Goal: Check status: Check status

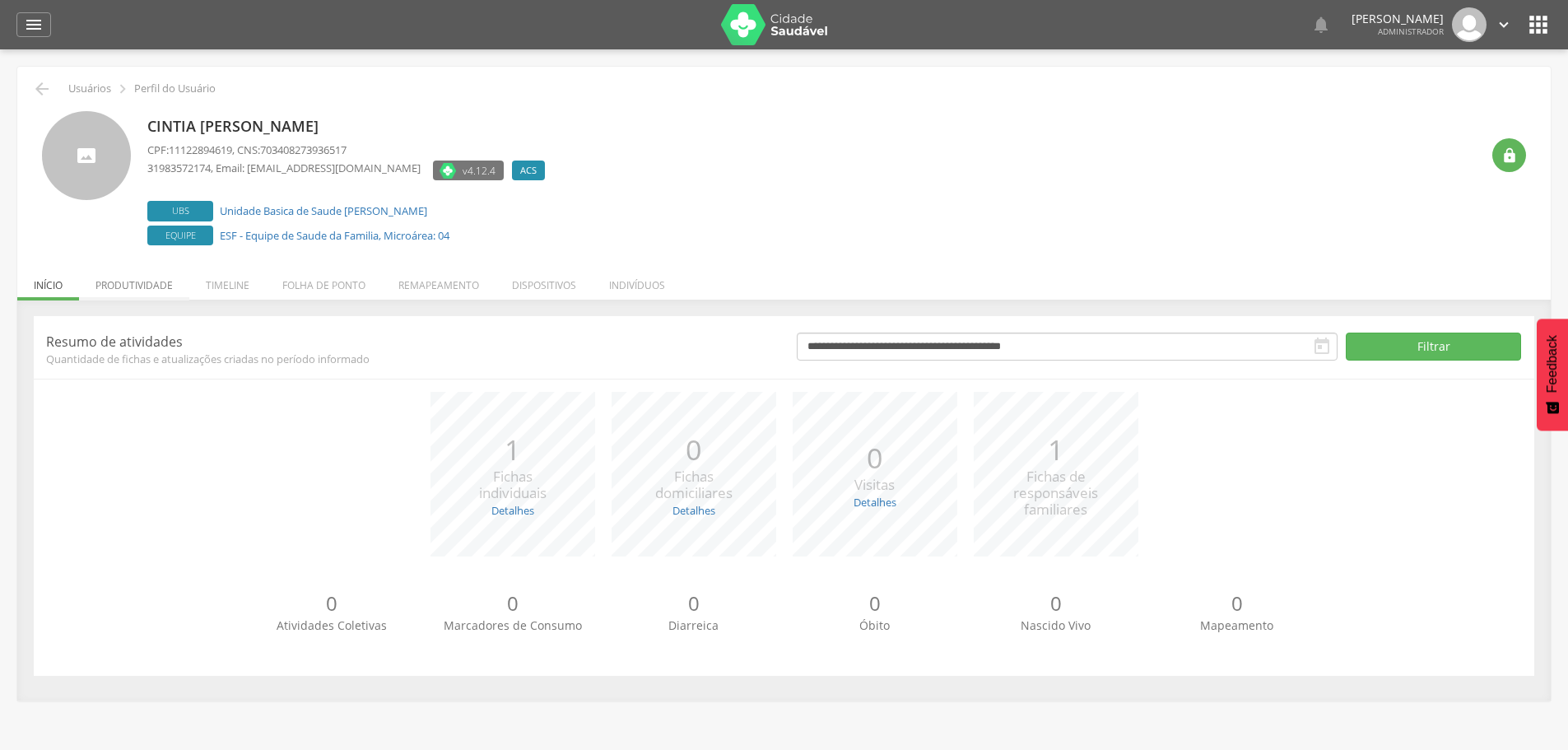
click at [162, 286] on li "Produtividade" at bounding box center [134, 281] width 110 height 39
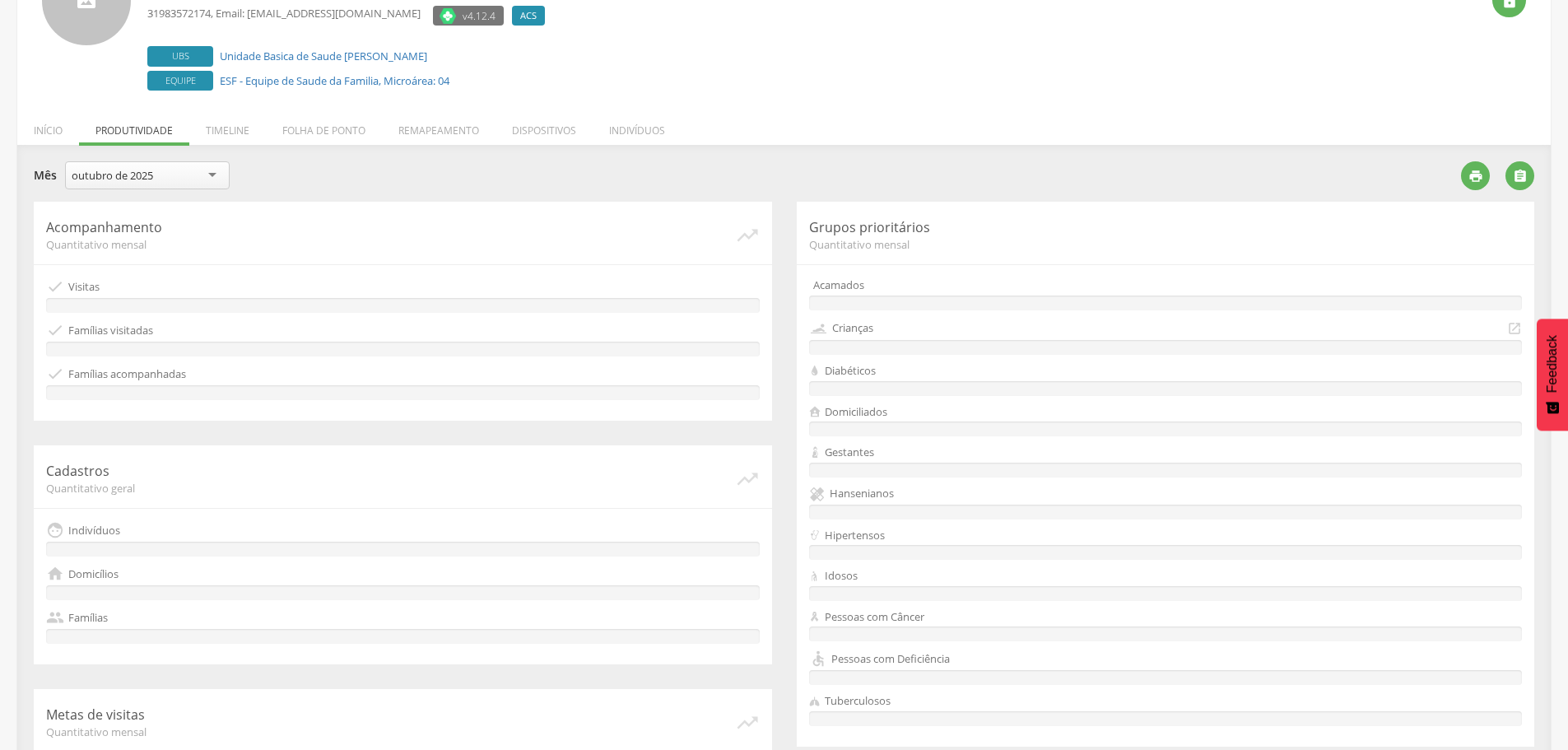
scroll to position [165, 0]
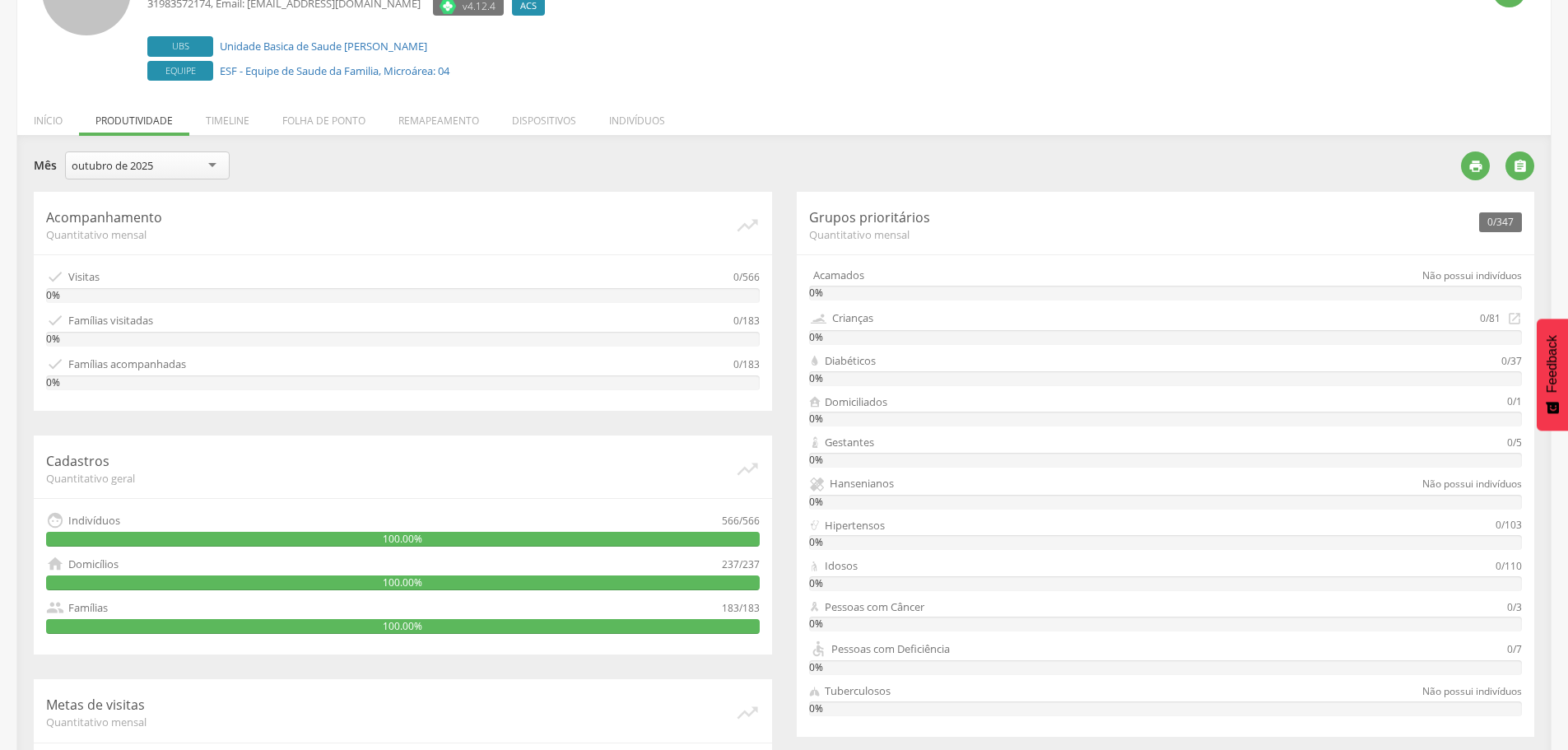
click at [213, 164] on div "outubro de 2025" at bounding box center [147, 165] width 165 height 28
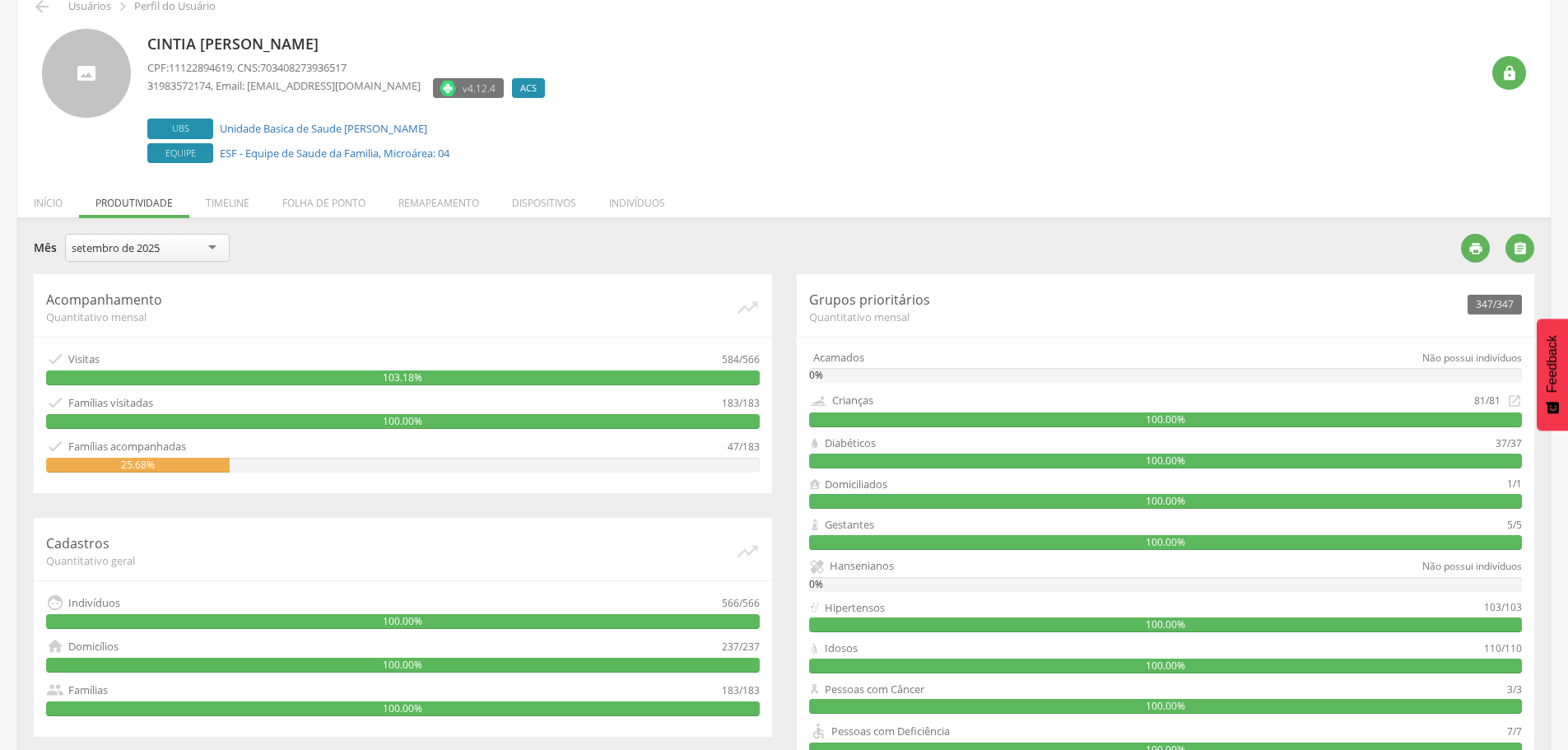
scroll to position [0, 0]
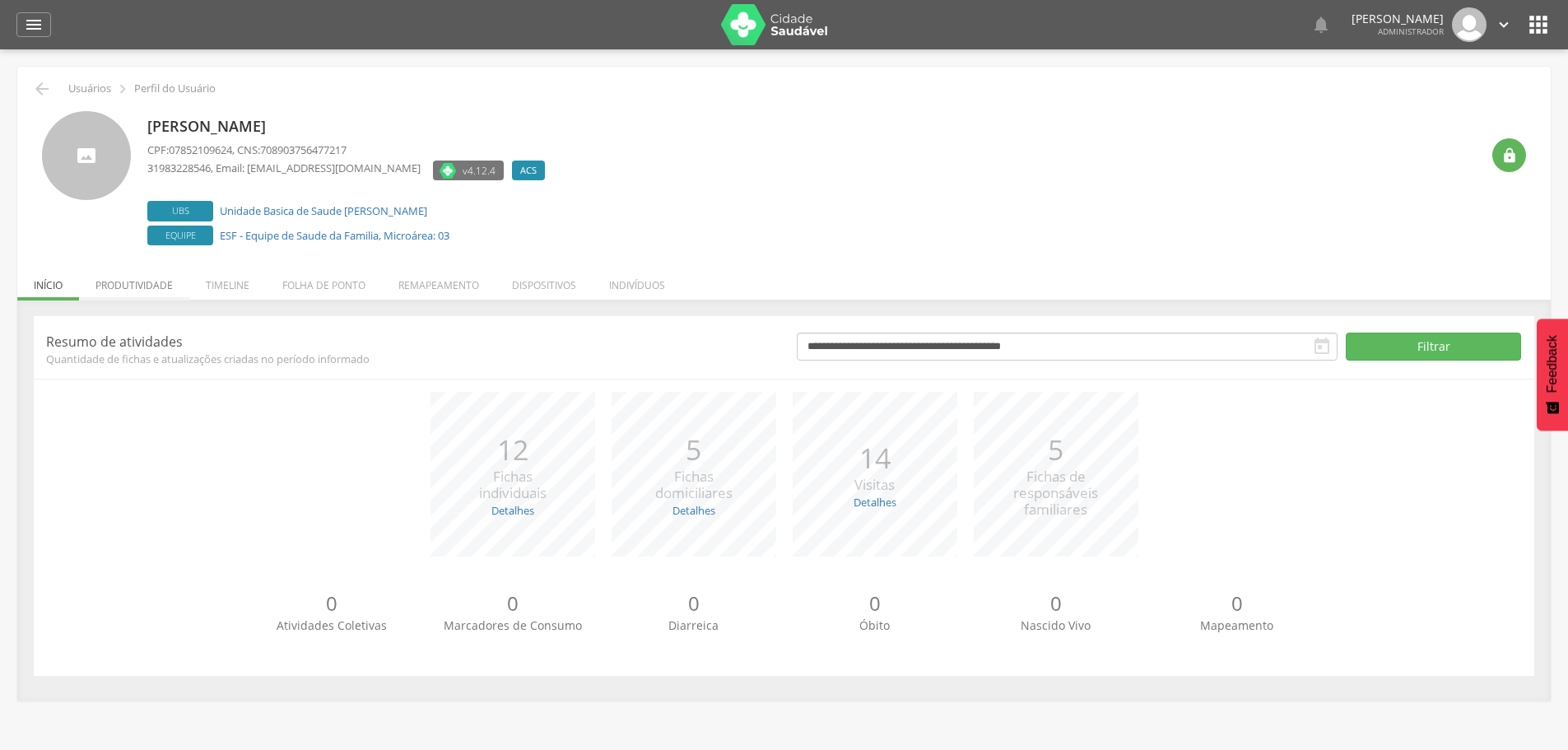
click at [151, 284] on li "Produtividade" at bounding box center [134, 281] width 110 height 39
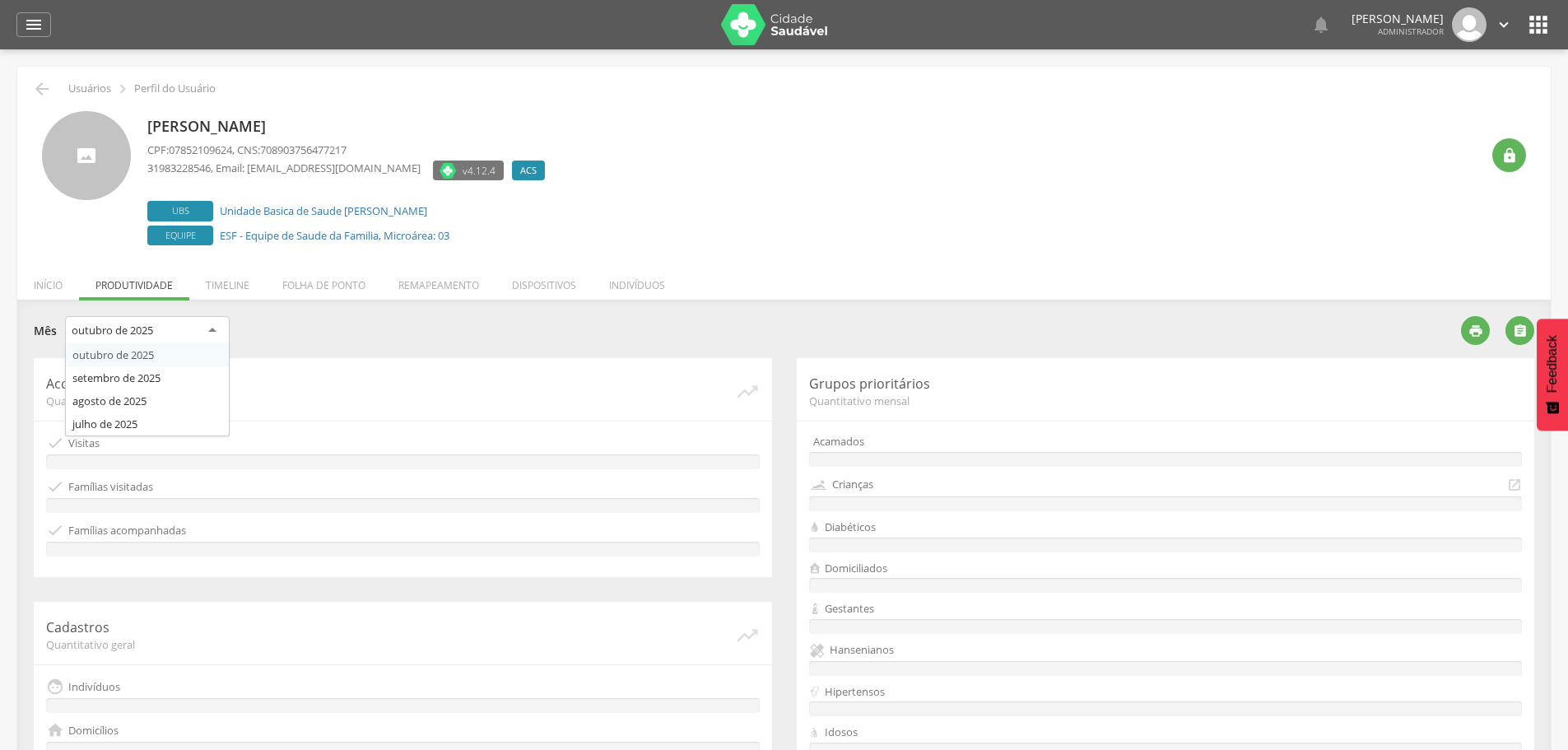
click at [208, 332] on div "outubro de 2025" at bounding box center [147, 331] width 165 height 29
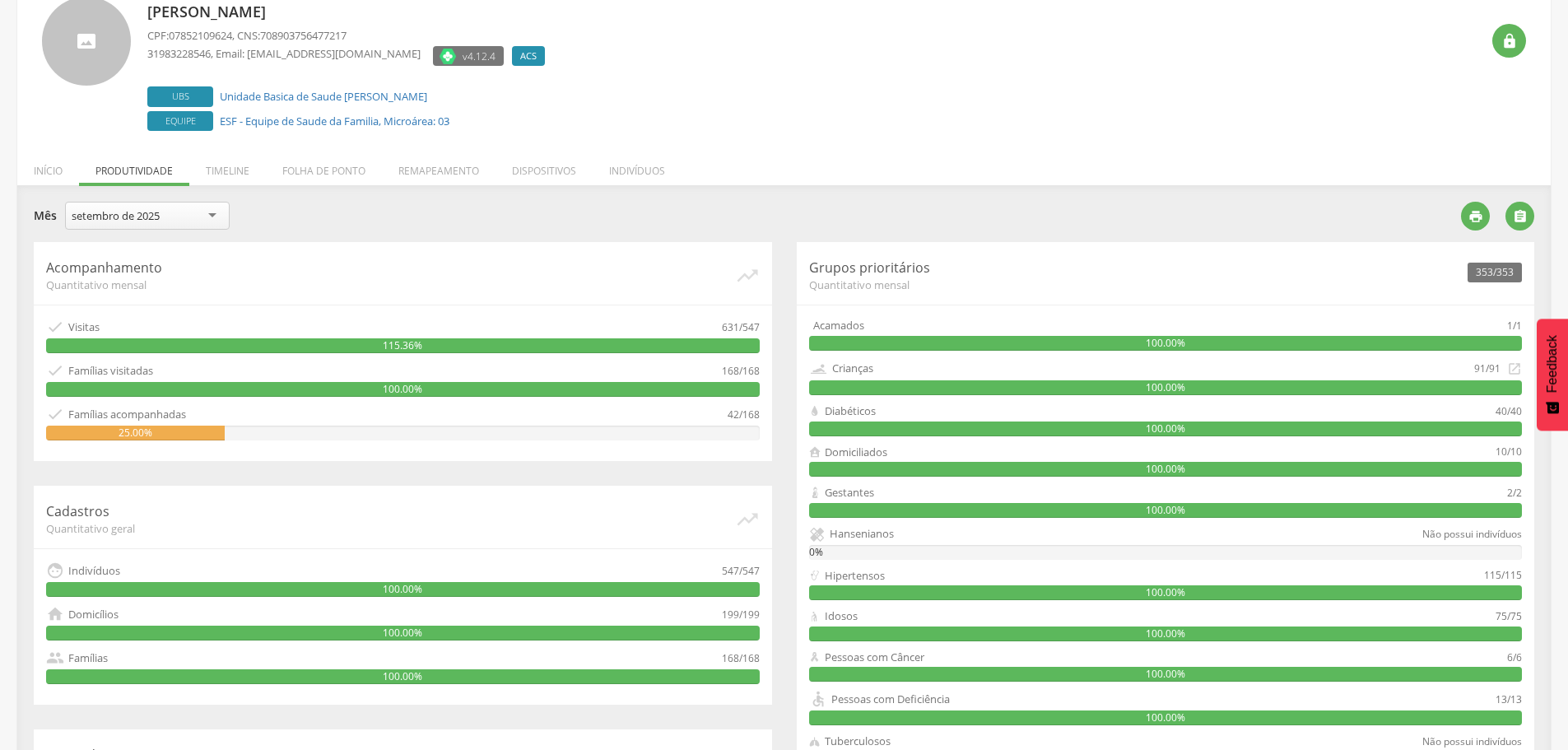
scroll to position [165, 0]
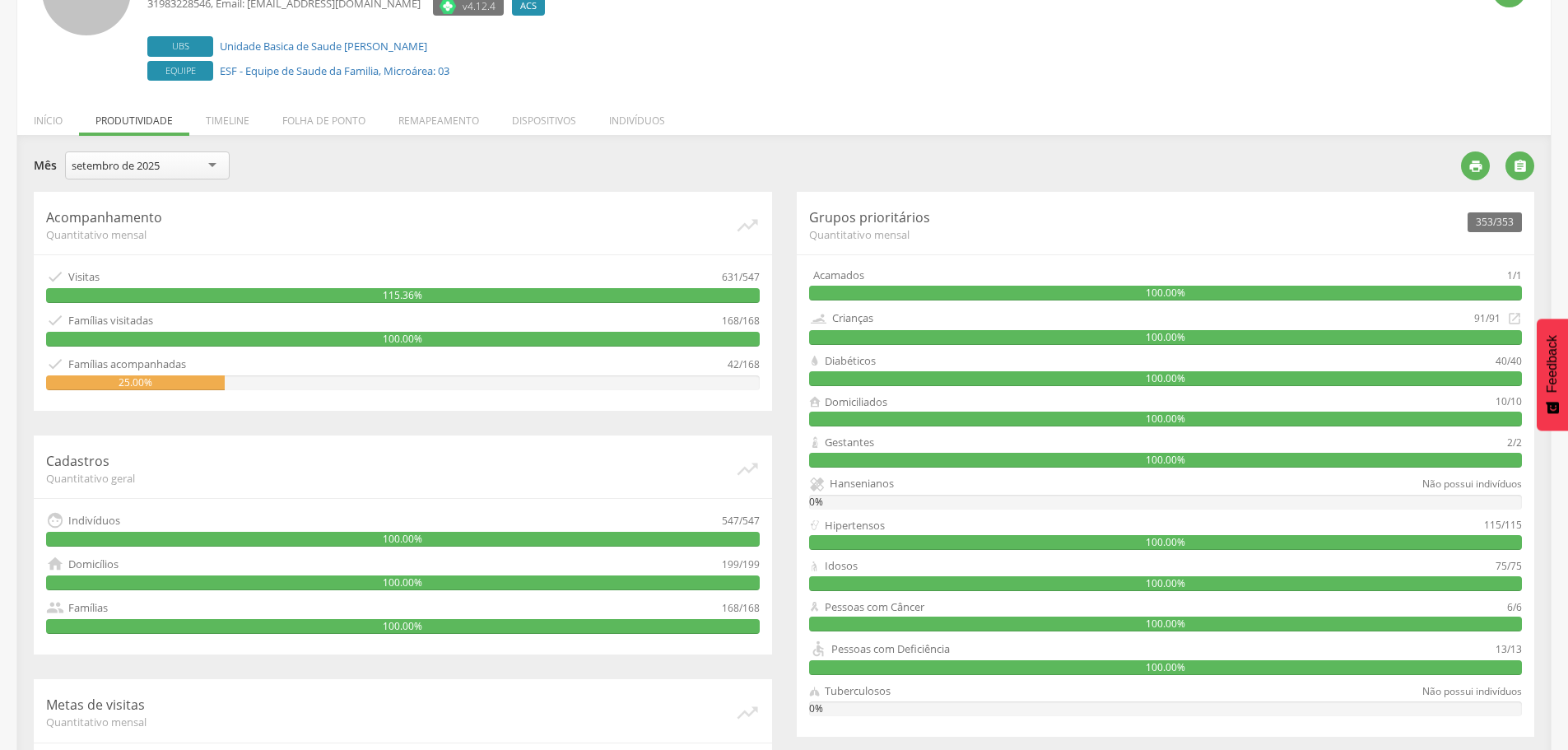
click at [472, 336] on div "100.00%" at bounding box center [402, 339] width 714 height 15
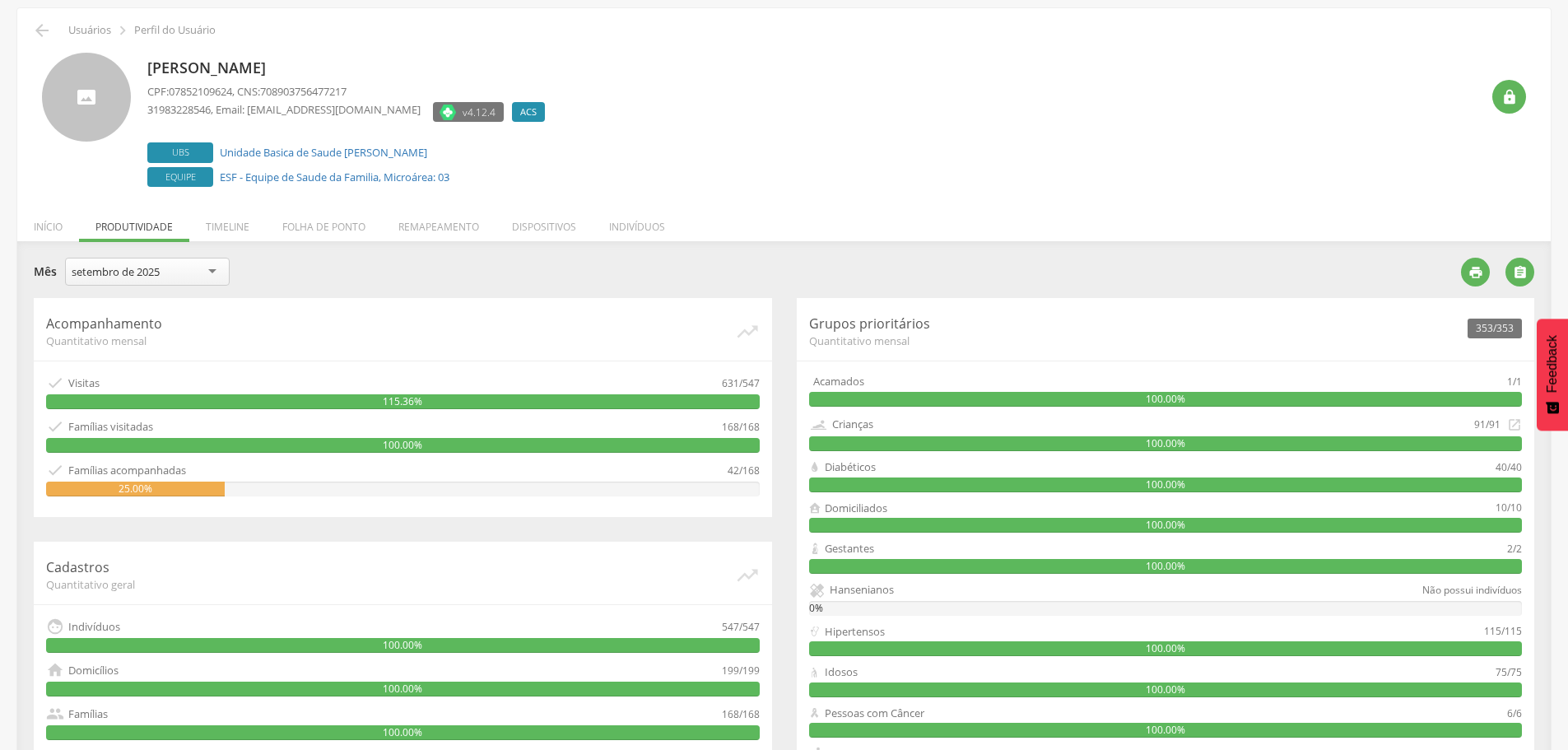
scroll to position [0, 0]
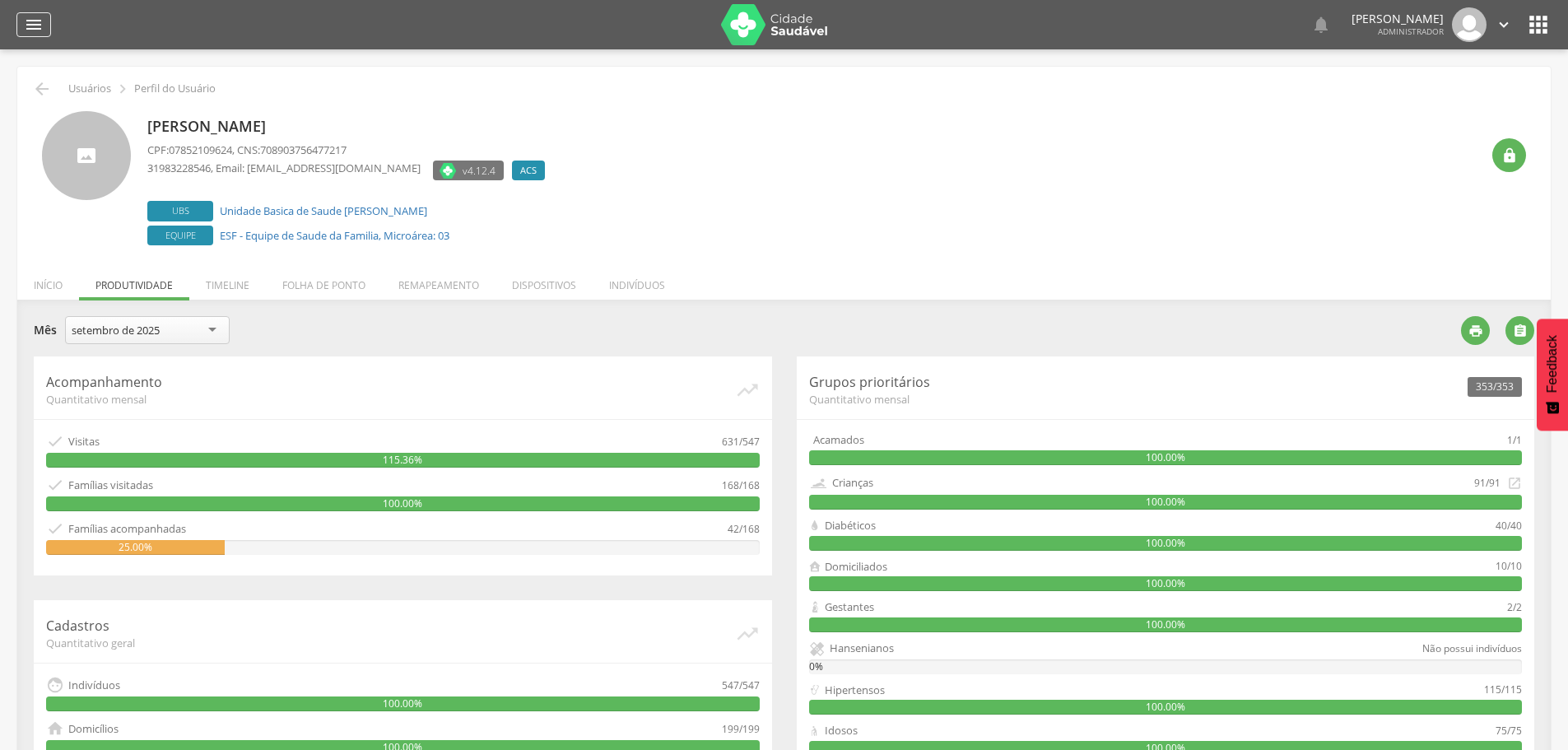
click at [30, 17] on icon "" at bounding box center [34, 25] width 20 height 20
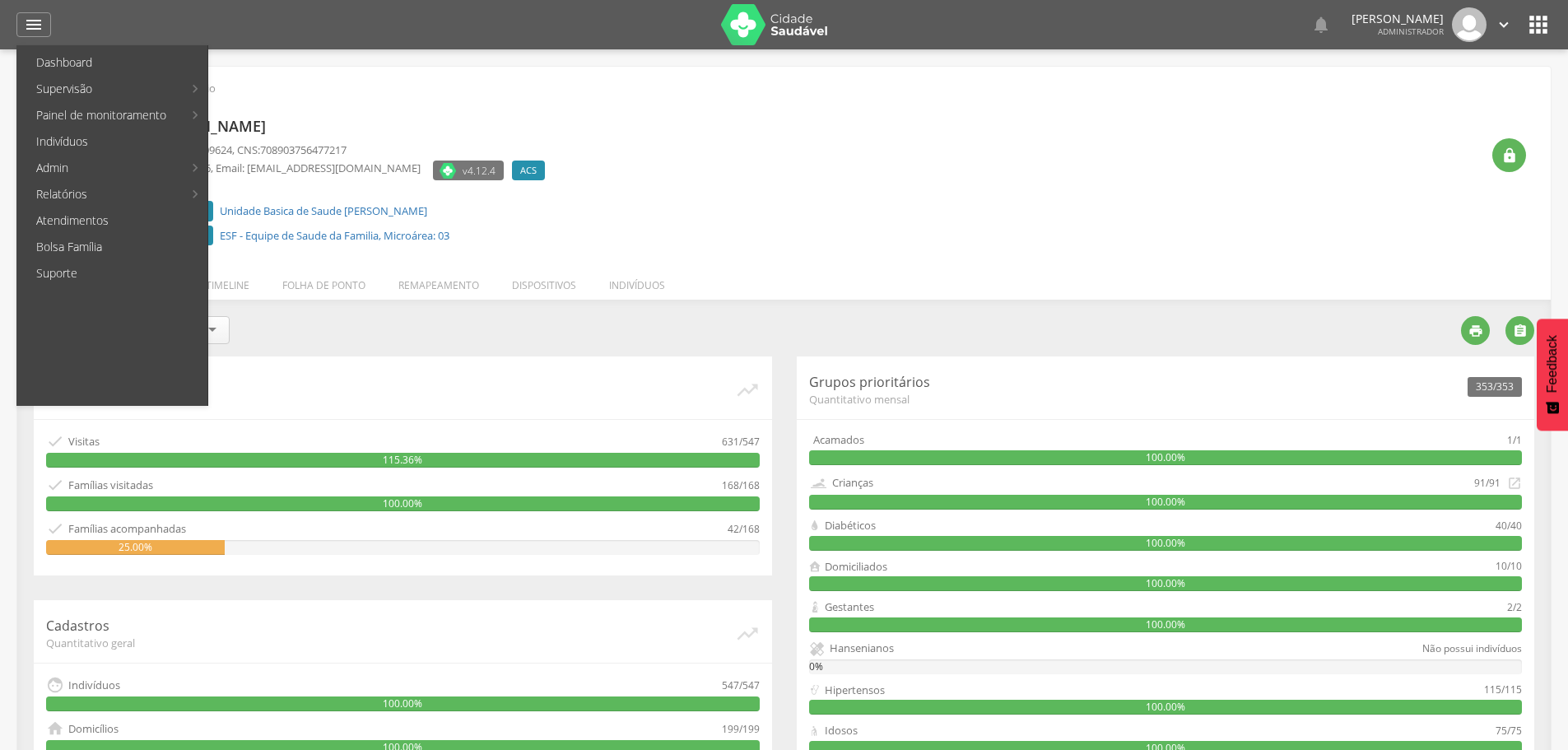
click at [938, 172] on div "Josiany Aparecida Miranda CPF: 07852109624 , CNS: 708903756477217 31983228546 ,…" at bounding box center [813, 180] width 1333 height 138
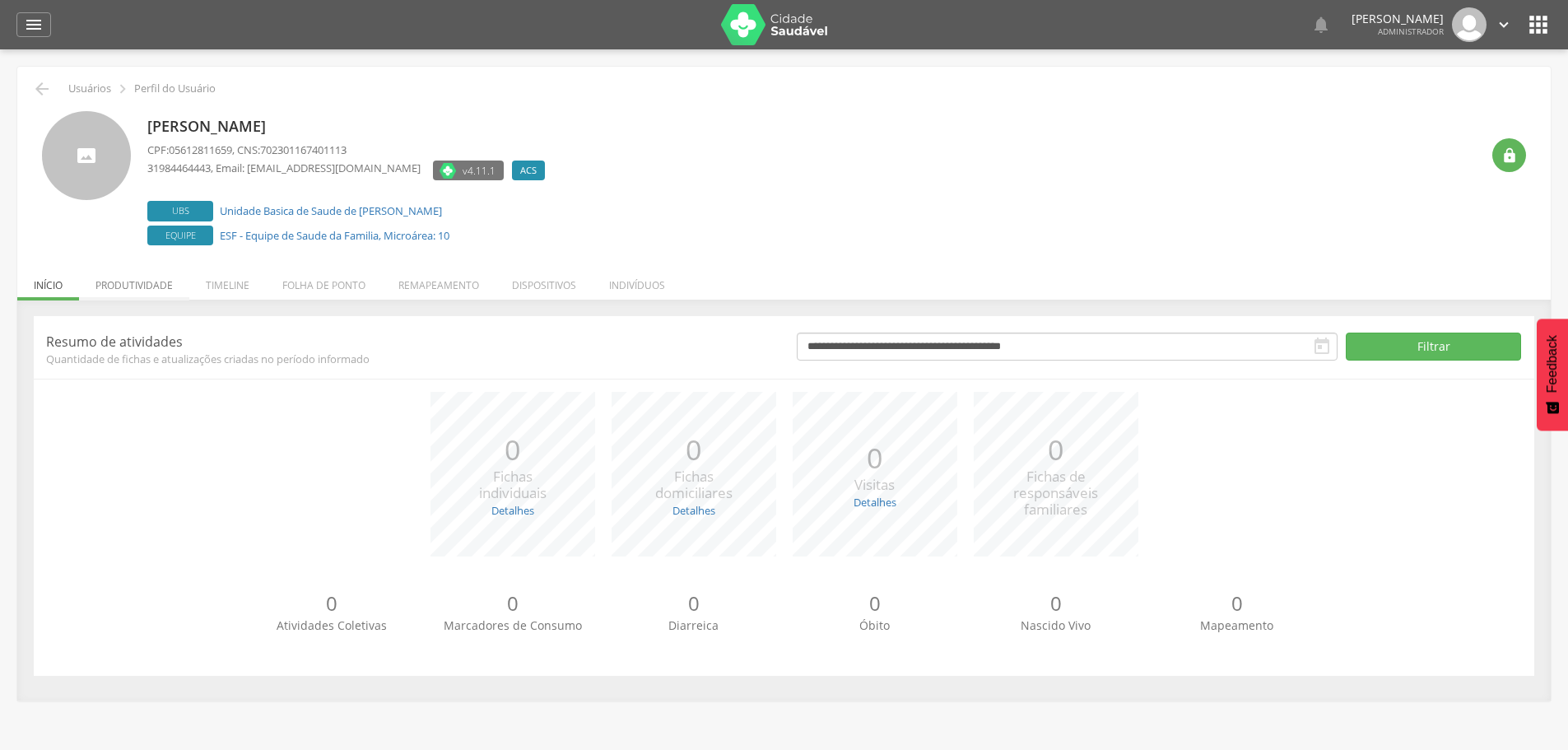
click at [143, 290] on li "Produtividade" at bounding box center [134, 281] width 110 height 39
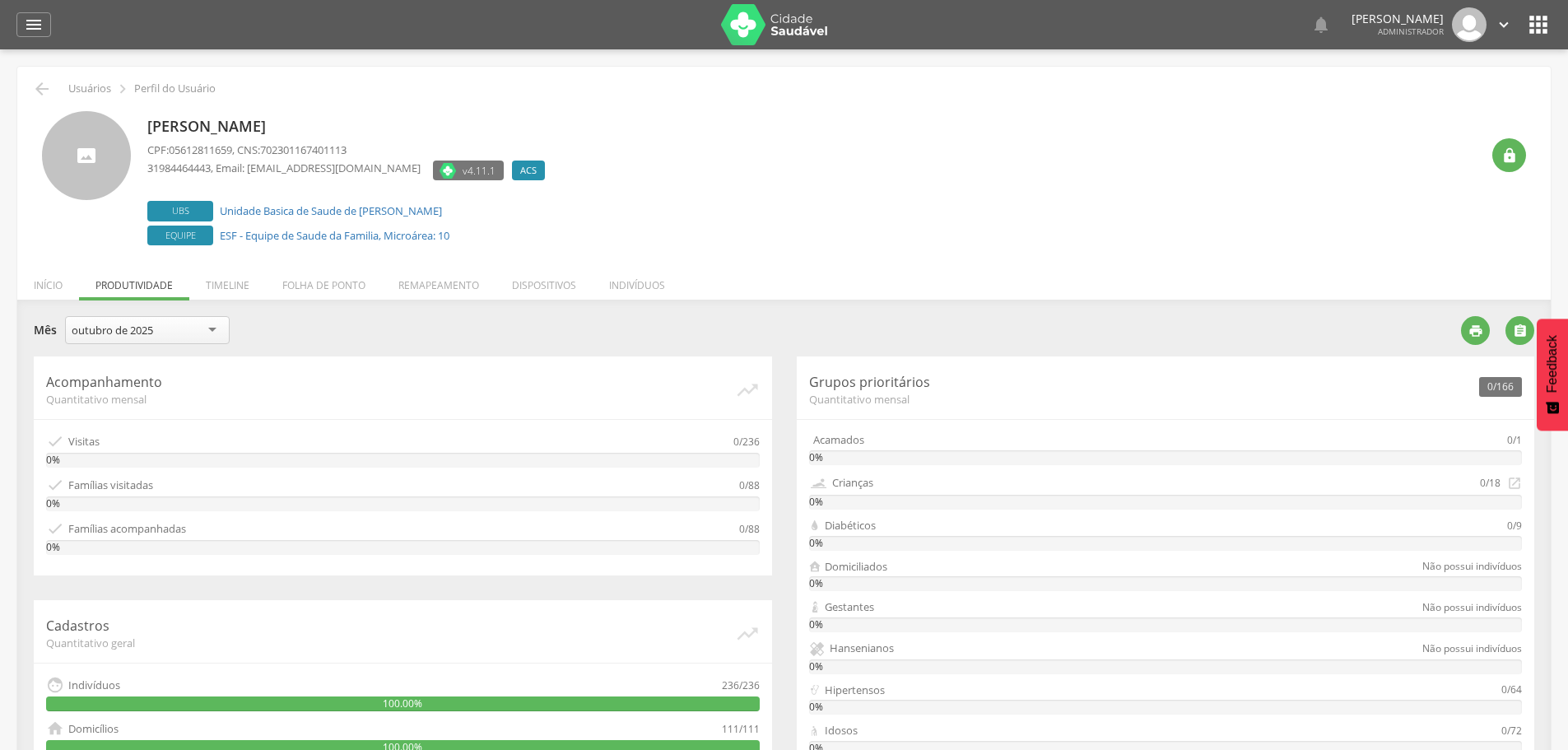
click at [177, 329] on div "outubro de 2025" at bounding box center [147, 330] width 165 height 28
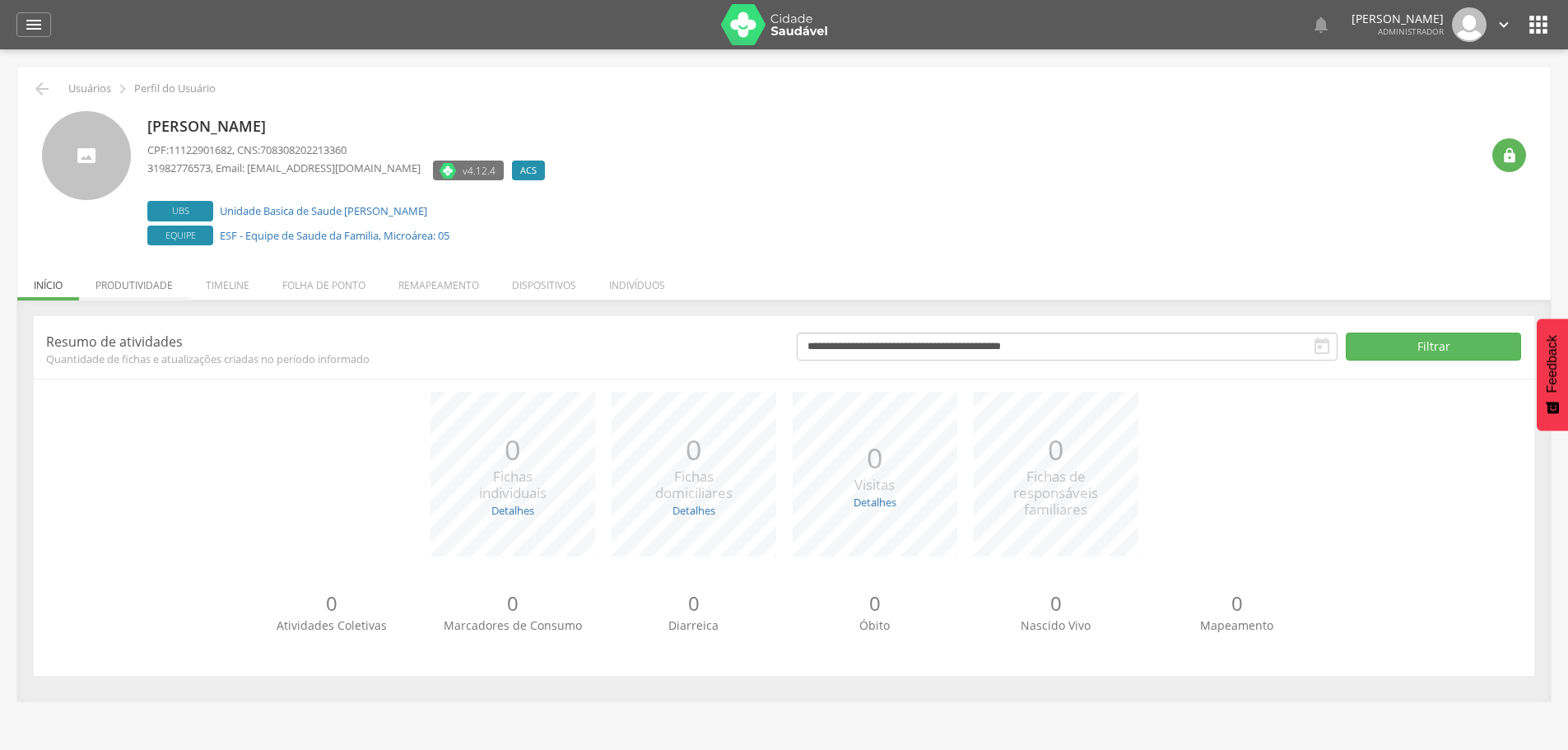
click at [137, 288] on li "Produtividade" at bounding box center [134, 281] width 110 height 39
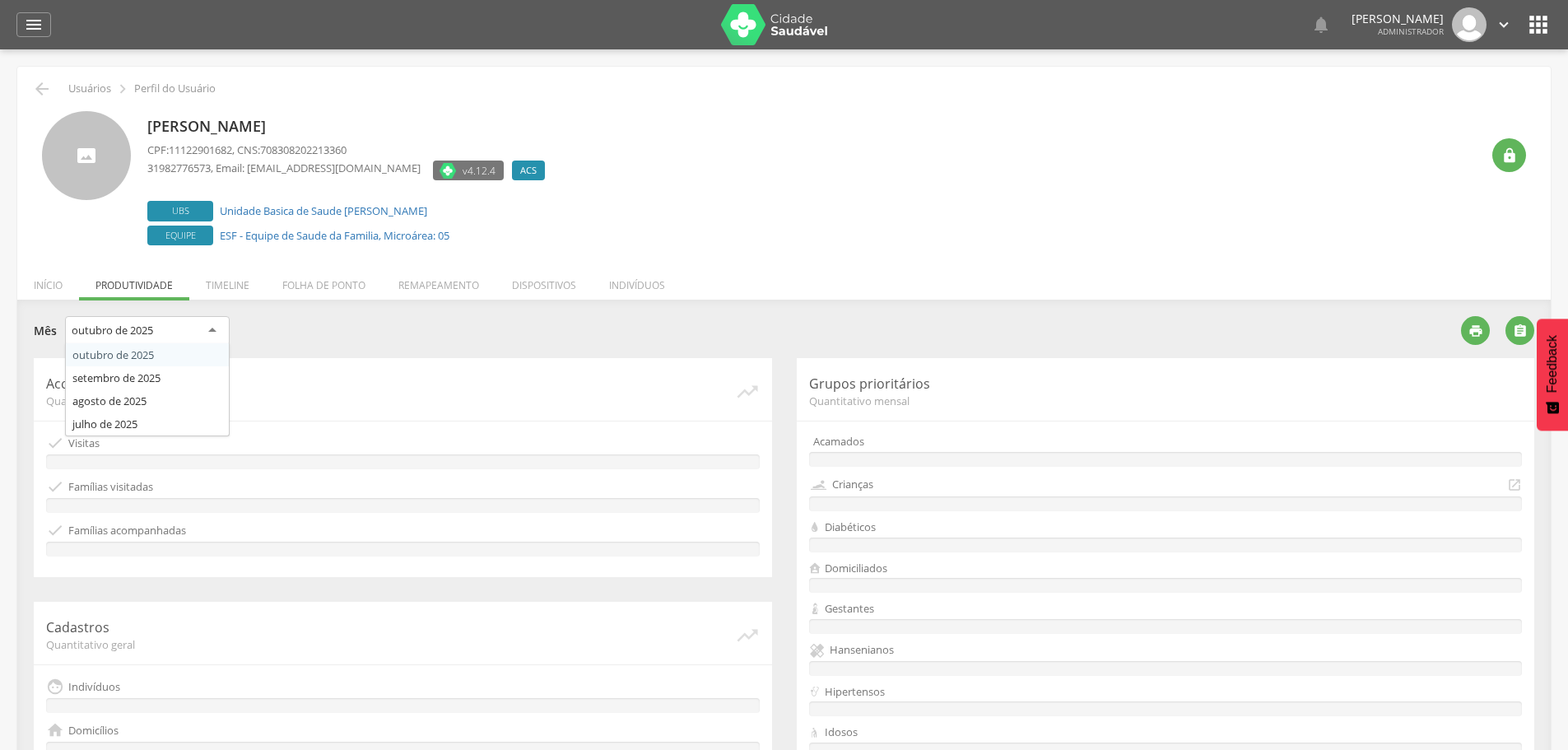
click at [192, 334] on div "outubro de 2025" at bounding box center [147, 331] width 165 height 29
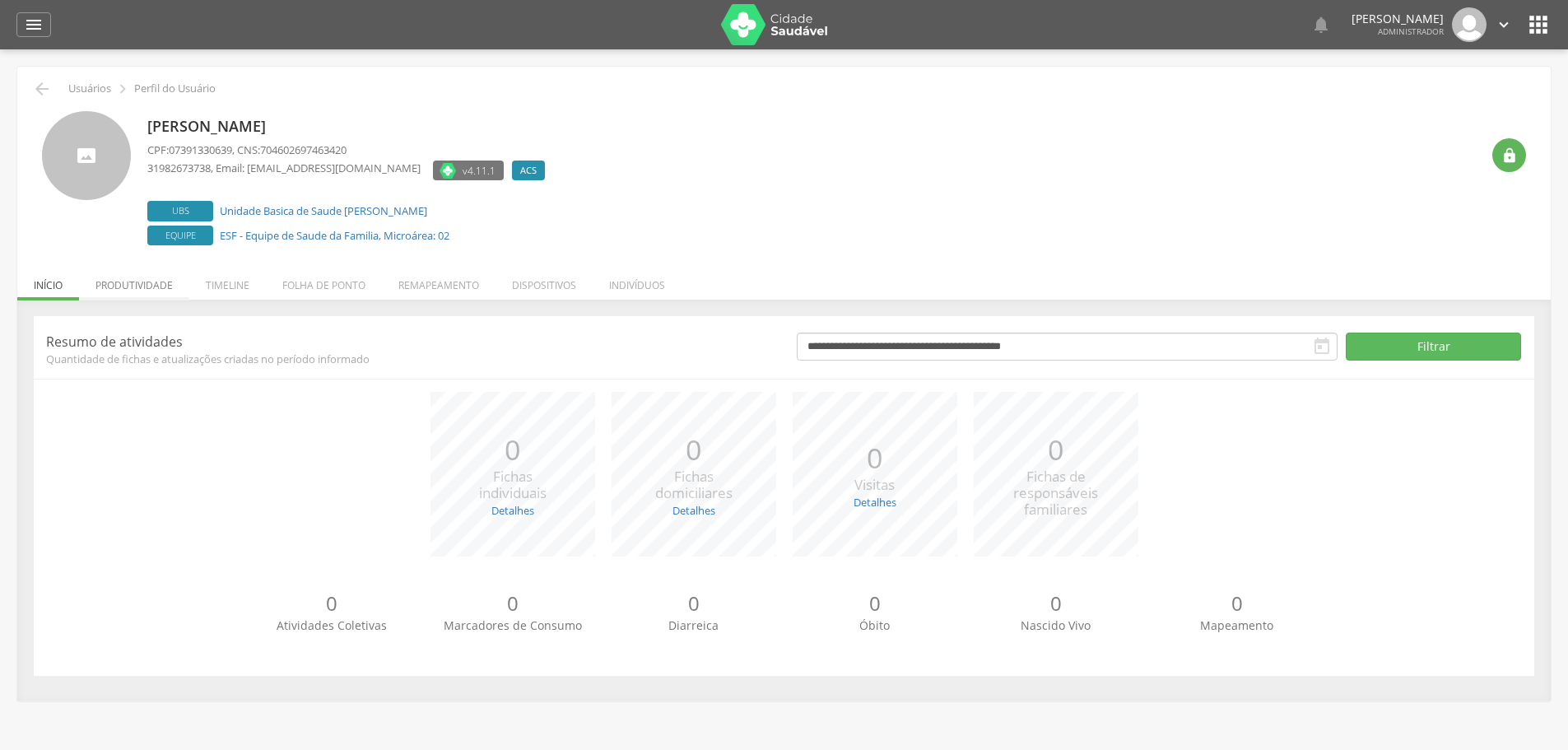
click at [155, 284] on li "Produtividade" at bounding box center [134, 281] width 110 height 39
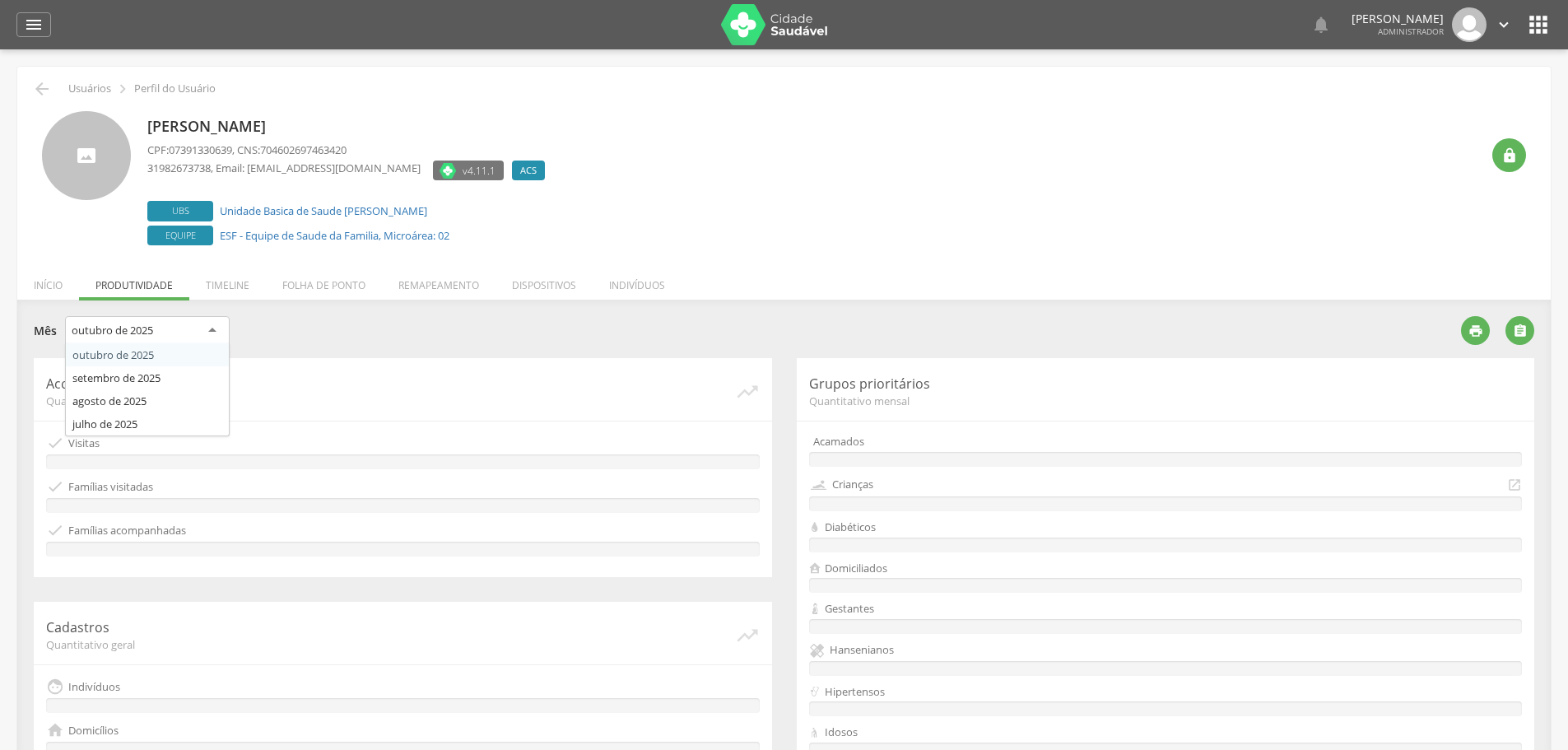
click at [212, 327] on div "outubro de 2025" at bounding box center [147, 331] width 165 height 29
